Goal: Information Seeking & Learning: Learn about a topic

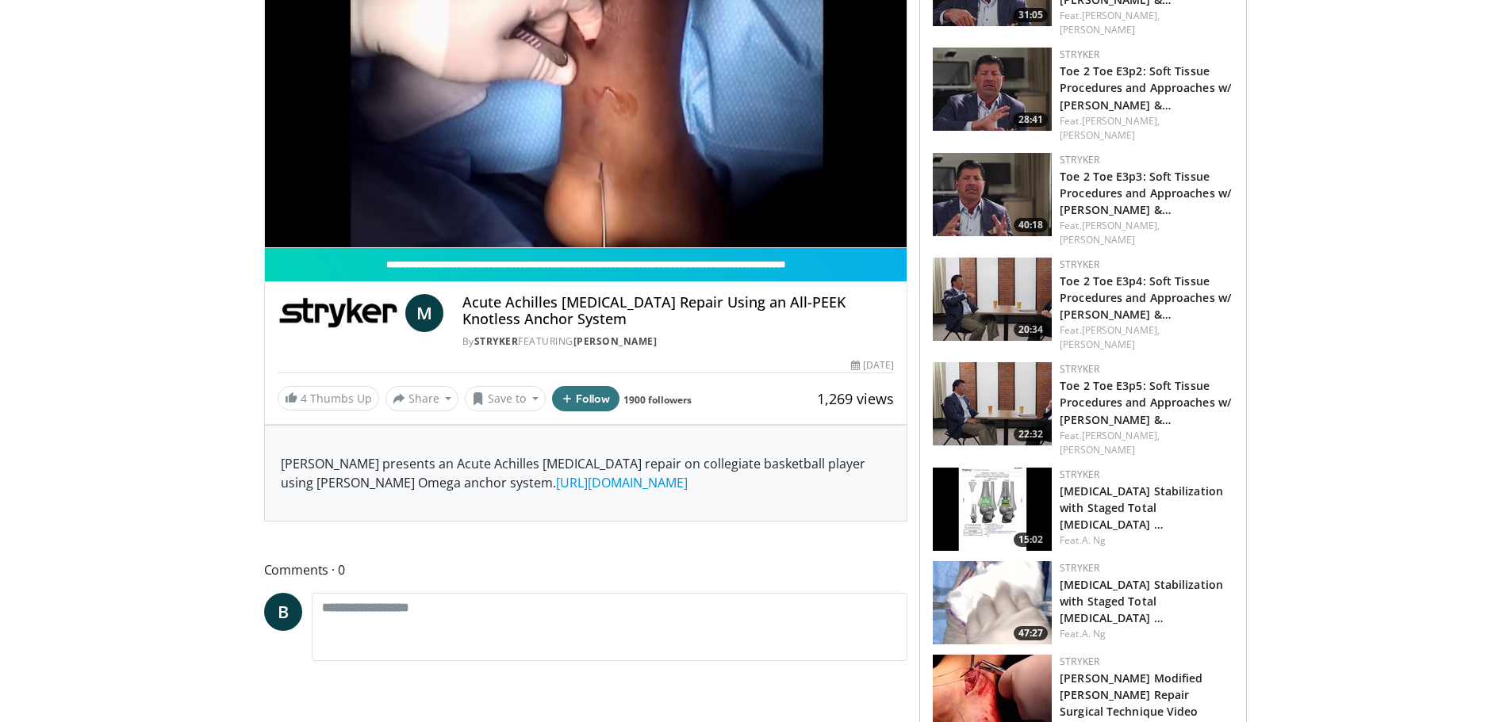
scroll to position [159, 0]
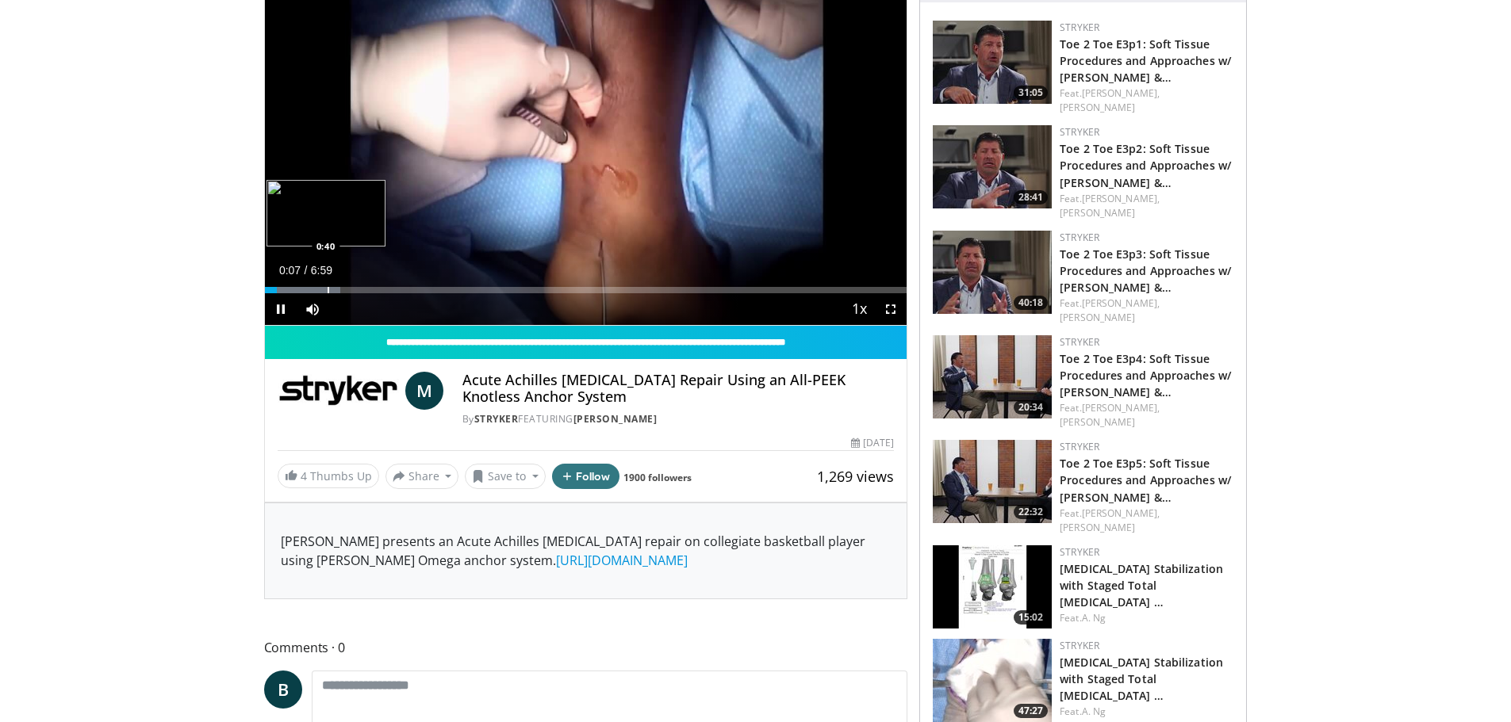
click at [327, 292] on div "Progress Bar" at bounding box center [328, 290] width 2 height 6
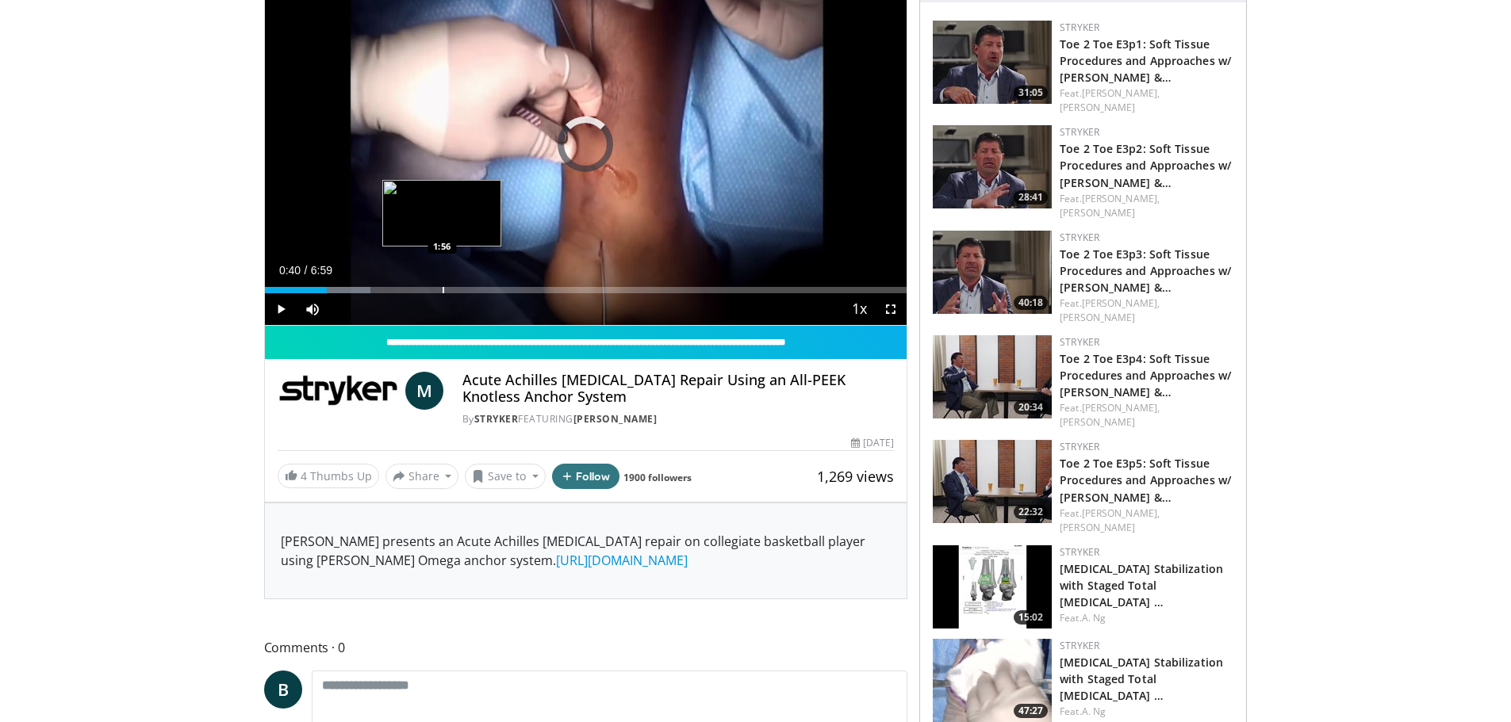
click at [443, 284] on div "Loaded : 16.53% 0:40 1:56" at bounding box center [586, 285] width 642 height 15
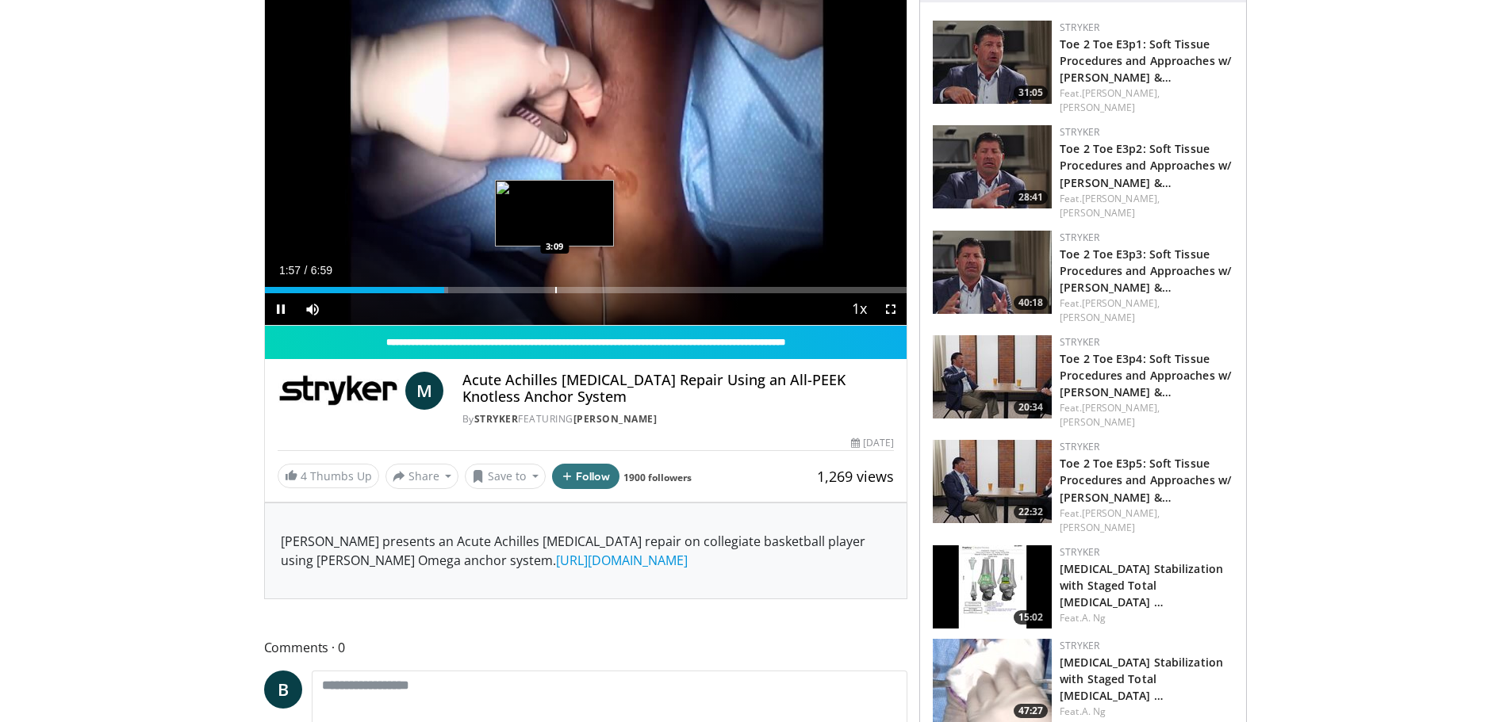
click at [557, 283] on div "Loaded : 28.62% 1:57 3:09" at bounding box center [586, 285] width 642 height 15
click at [285, 315] on span "Video Player" at bounding box center [281, 309] width 32 height 32
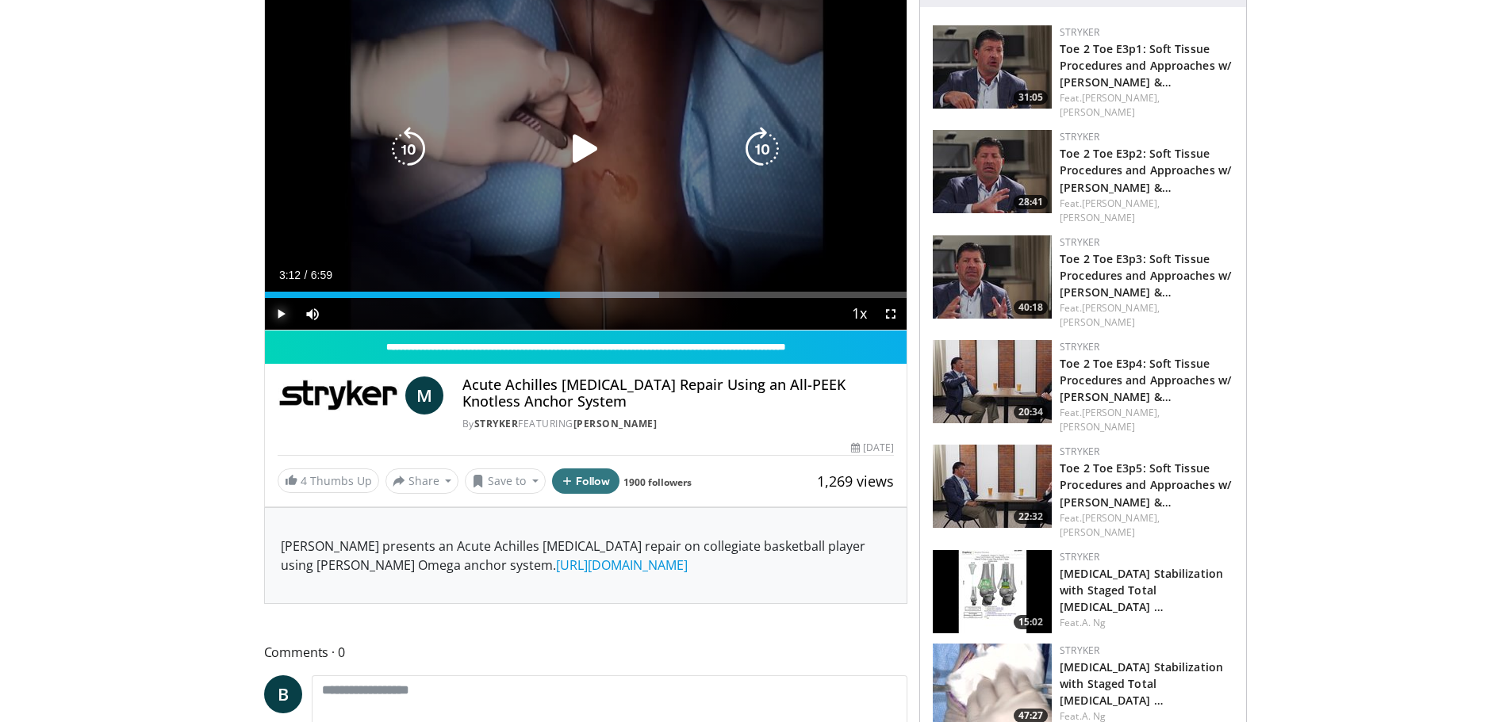
scroll to position [0, 0]
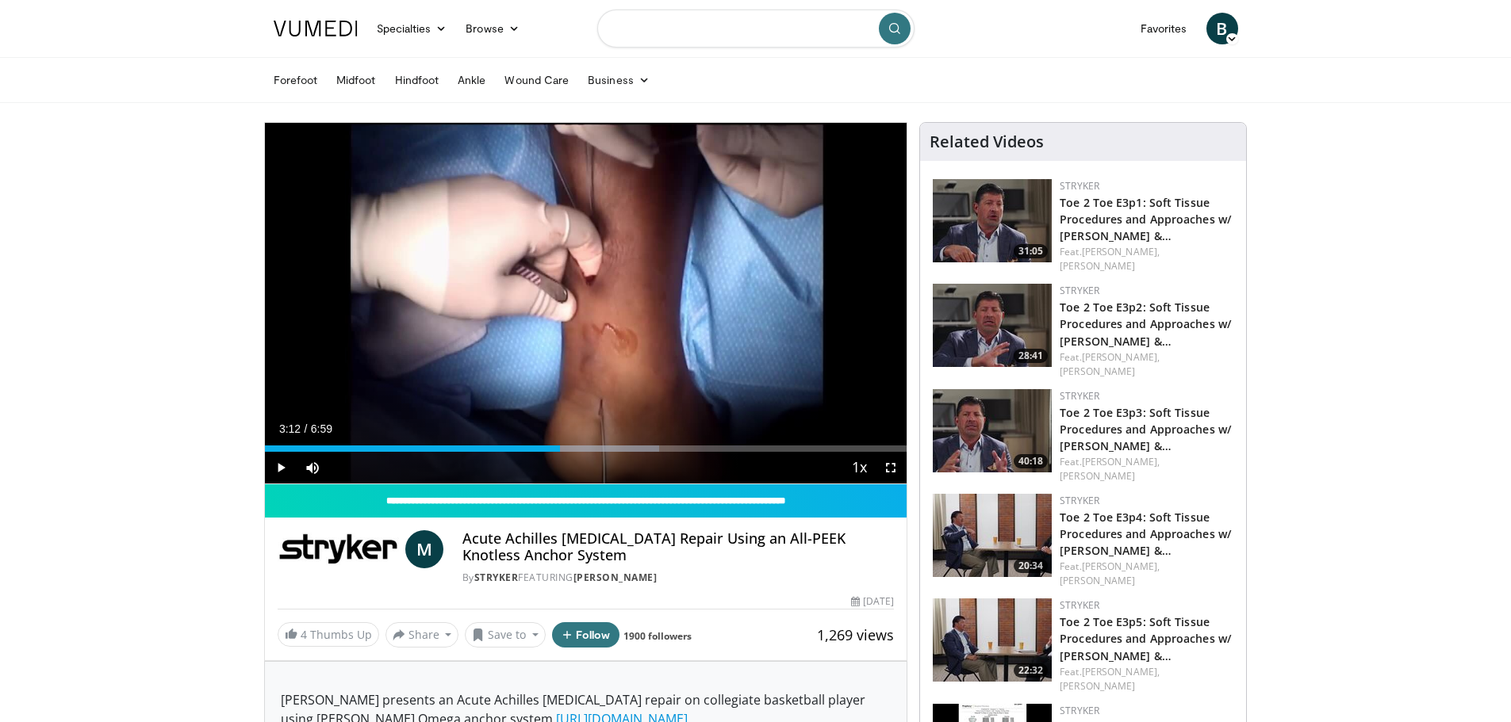
click at [713, 29] on input "Search topics, interventions" at bounding box center [755, 29] width 317 height 38
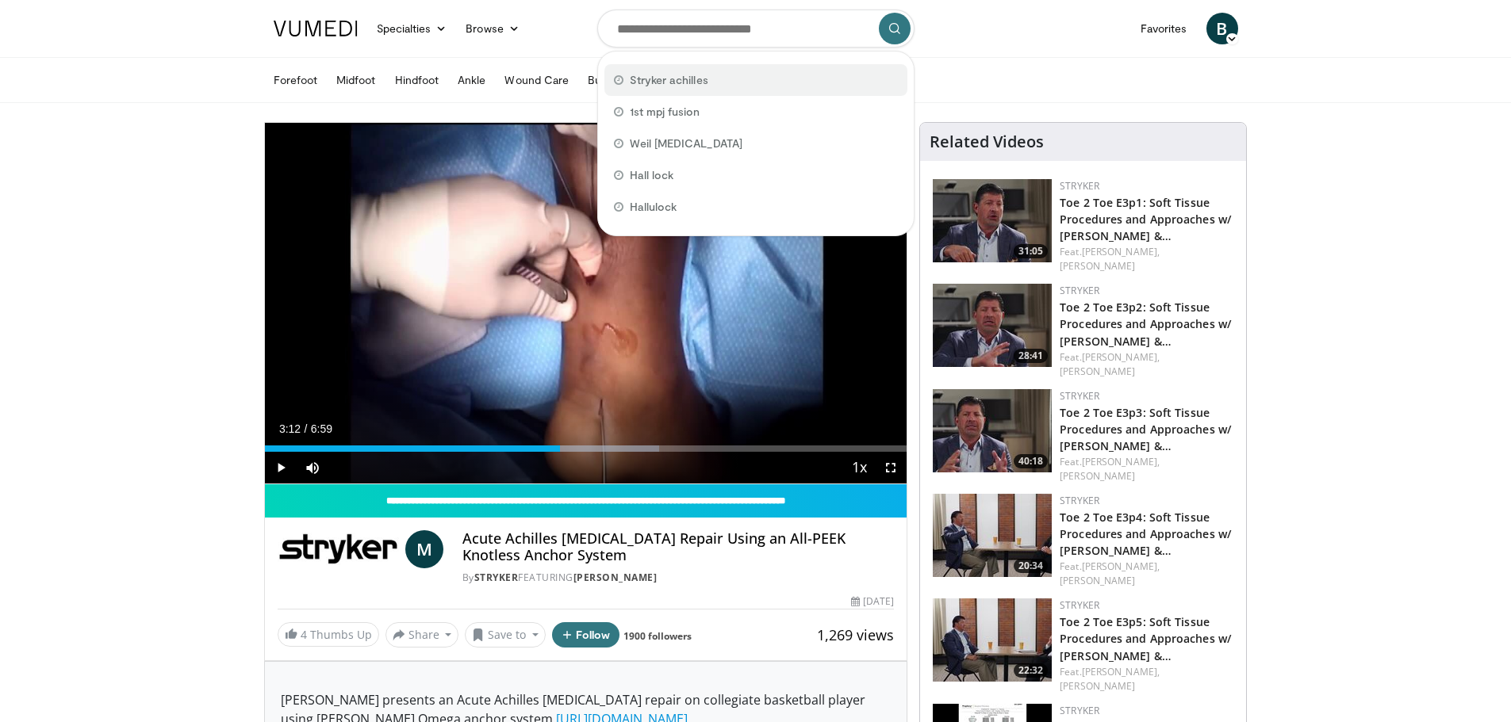
click at [713, 72] on div "Stryker achilles" at bounding box center [755, 80] width 303 height 32
type input "**********"
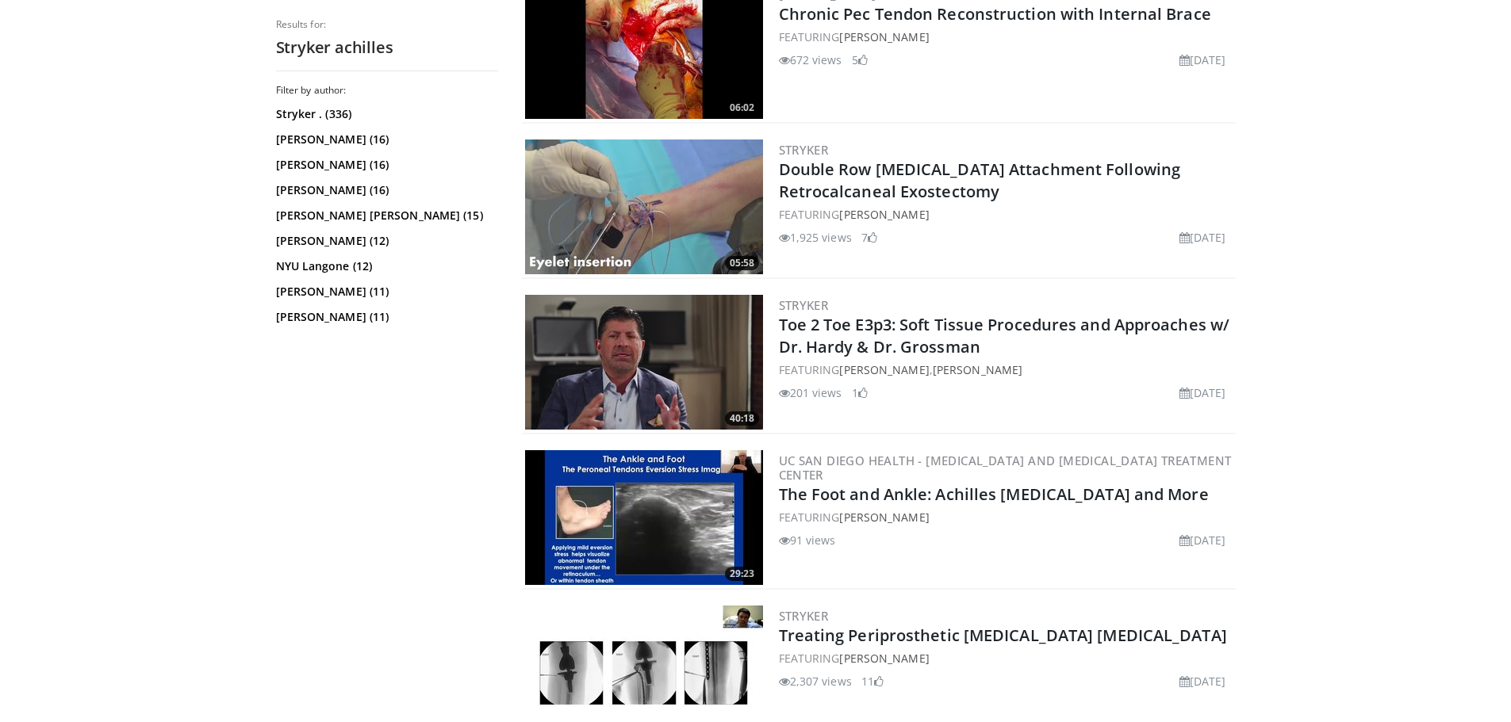
scroll to position [2300, 0]
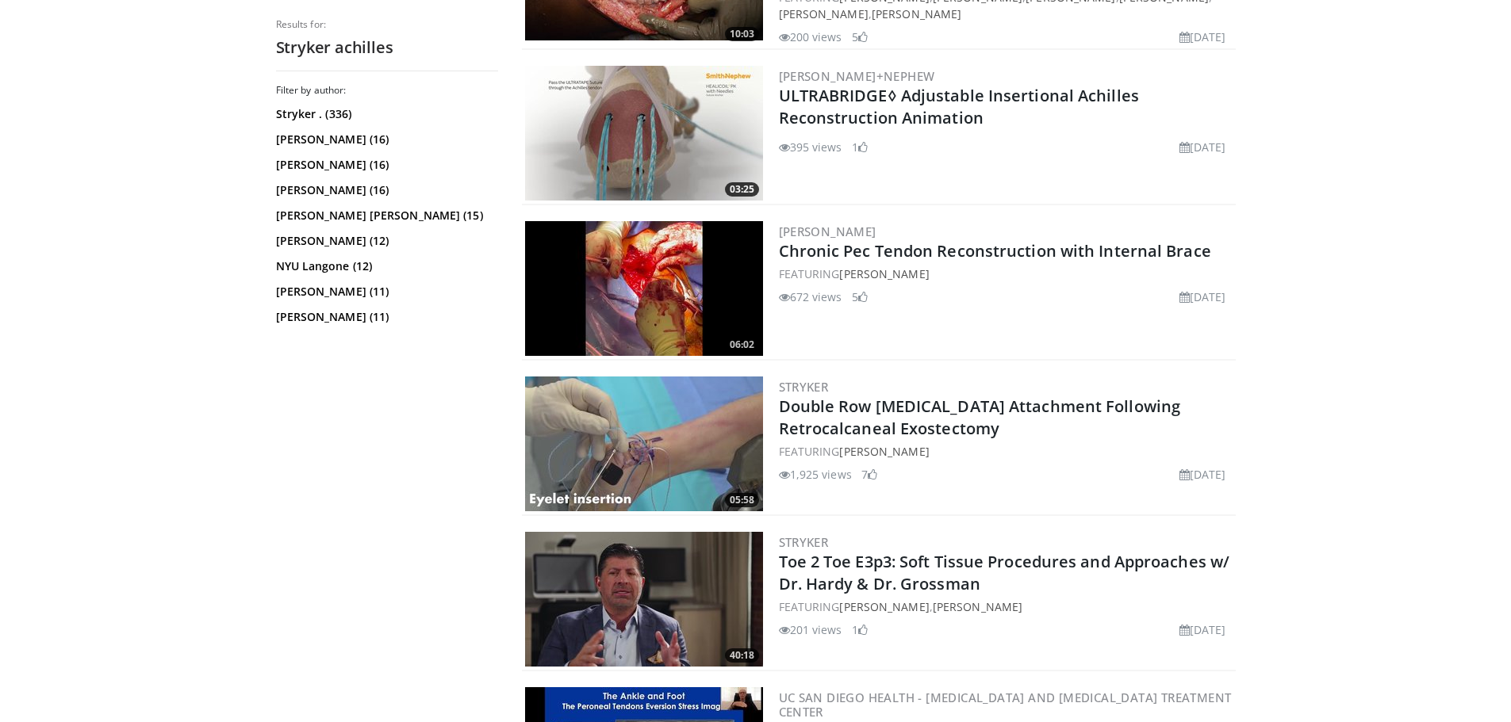
click at [641, 440] on img at bounding box center [644, 444] width 238 height 135
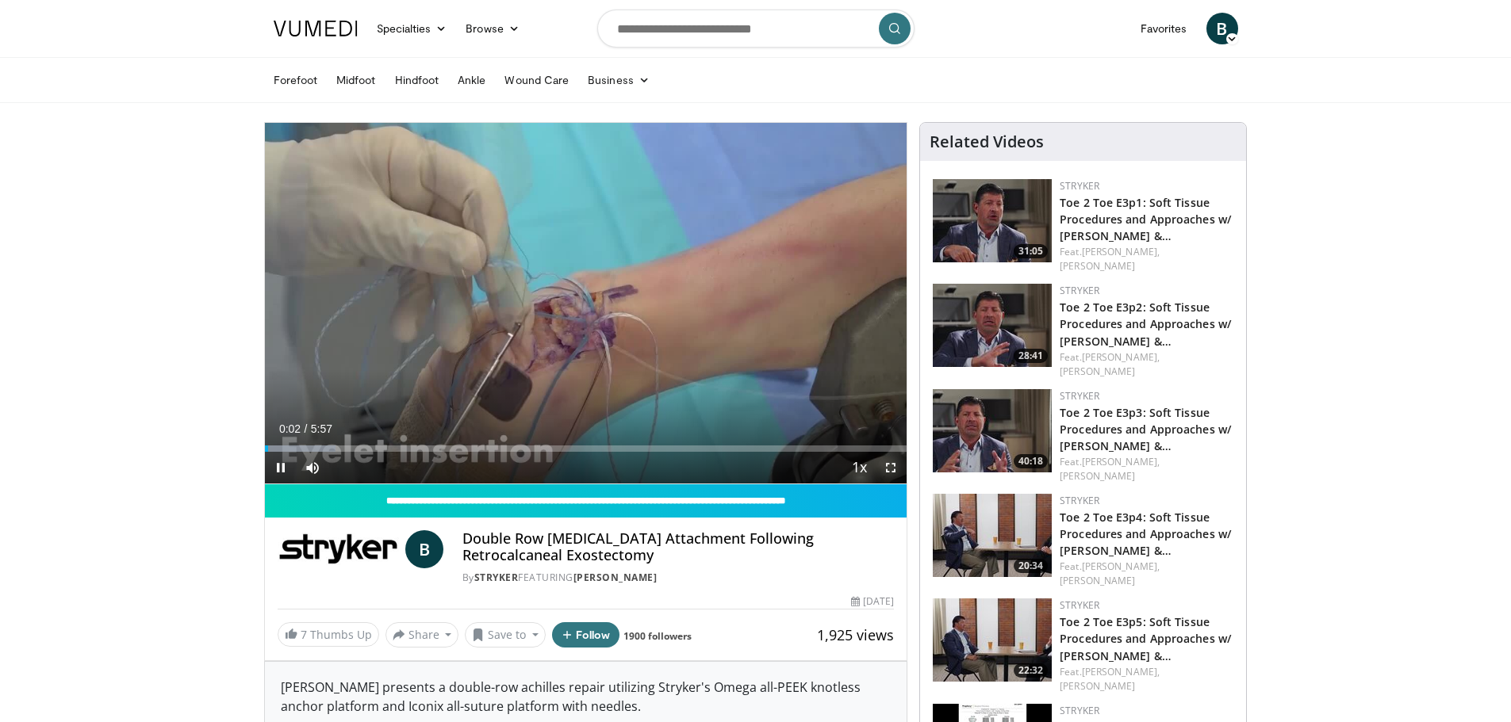
click at [887, 466] on span "Video Player" at bounding box center [891, 468] width 32 height 32
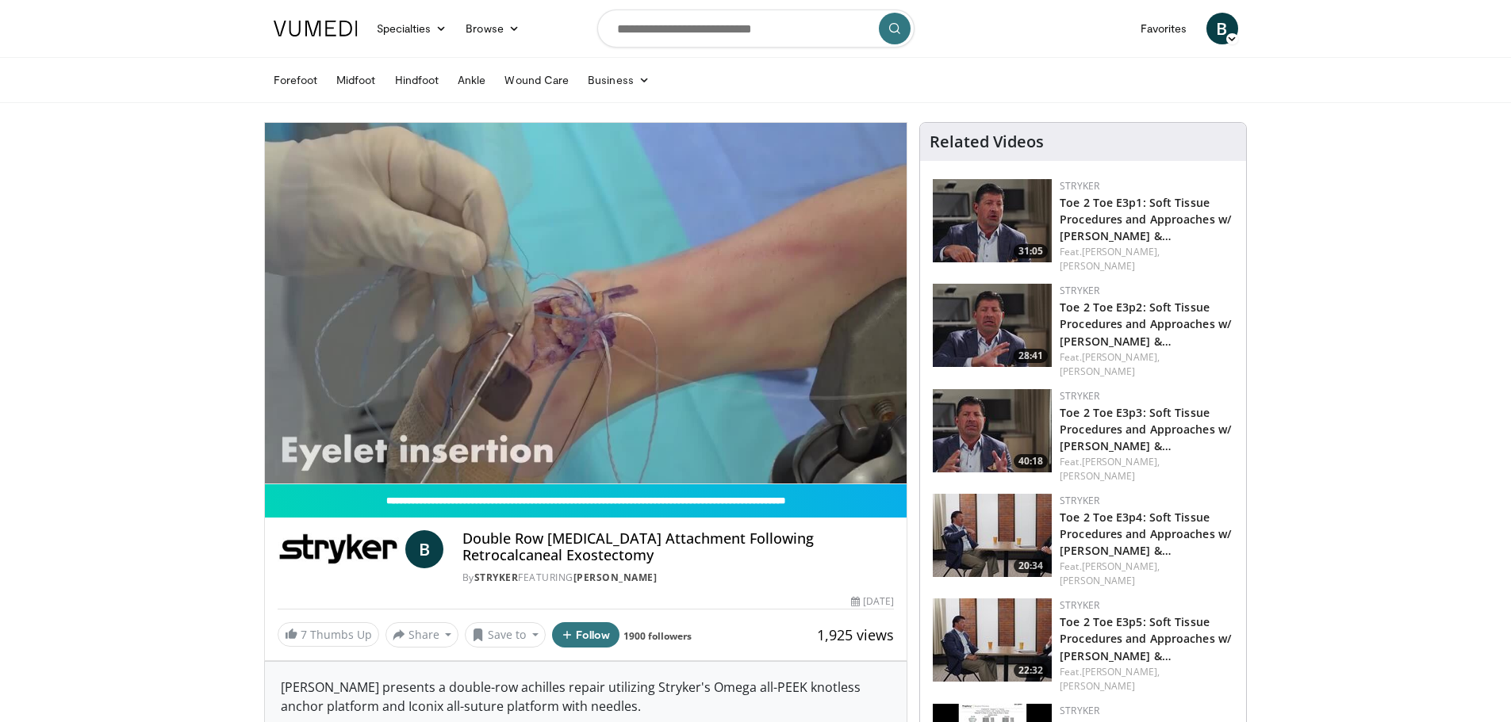
click at [1223, 30] on span "B" at bounding box center [1222, 29] width 32 height 32
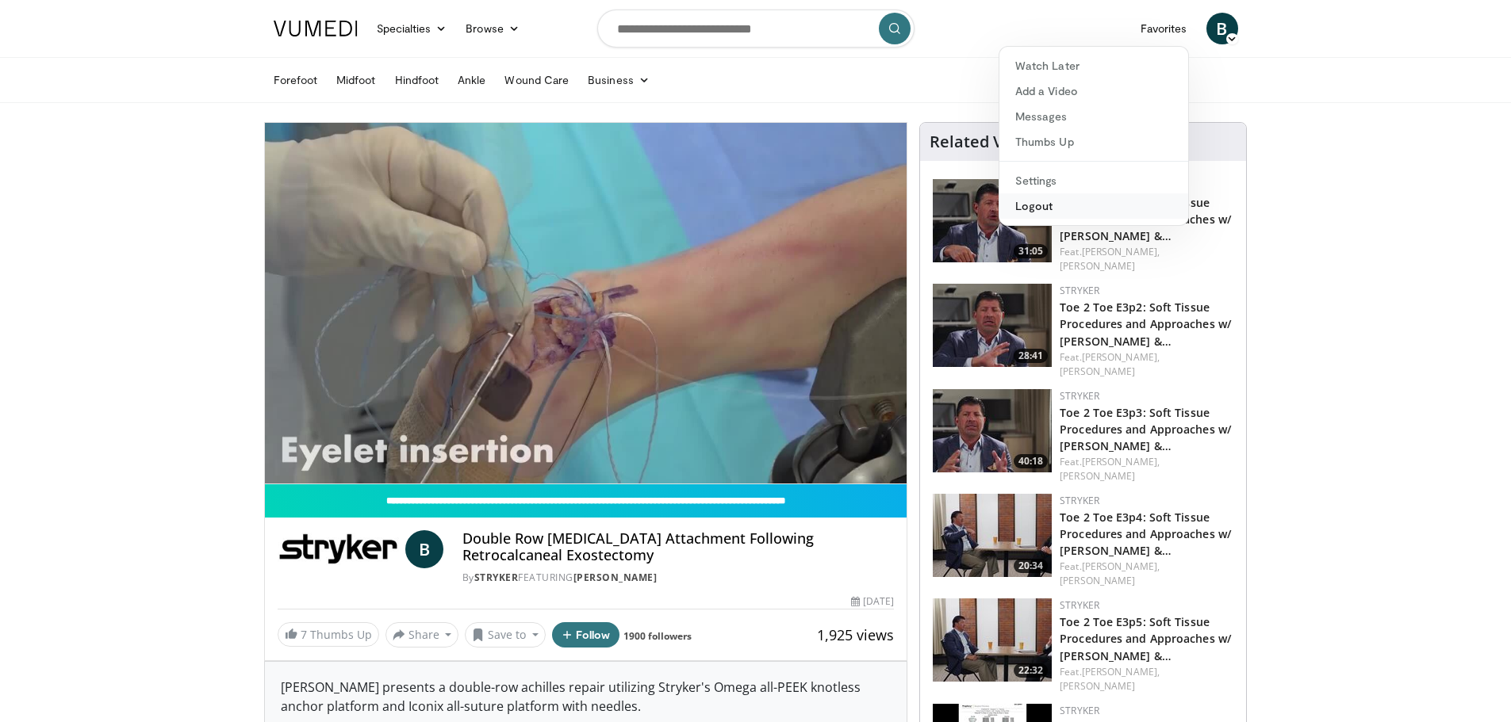
click at [1089, 208] on link "Logout" at bounding box center [1093, 205] width 189 height 25
